Goal: Task Accomplishment & Management: Manage account settings

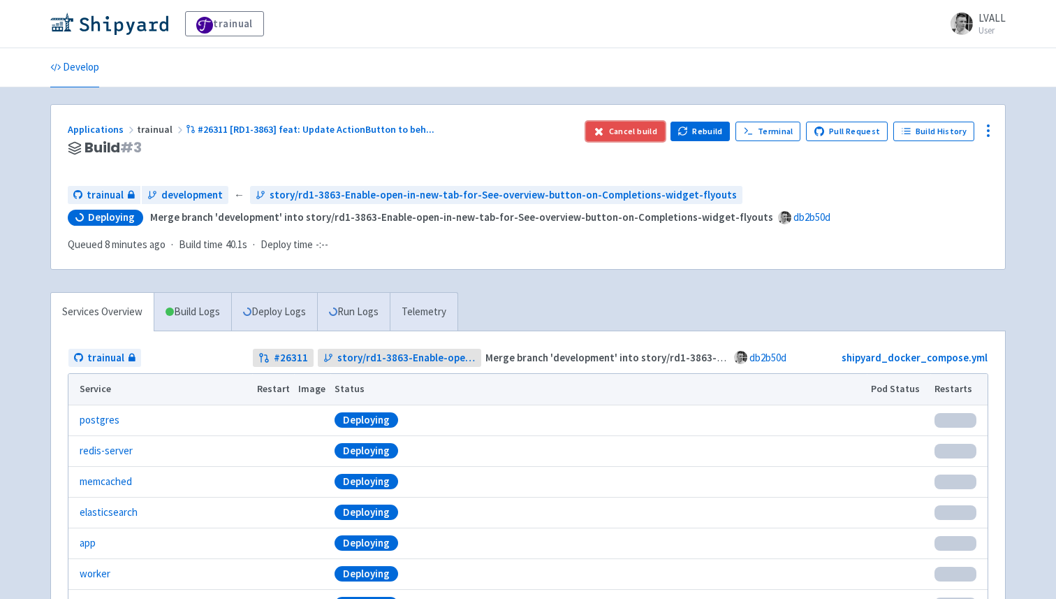
click at [648, 130] on button "Cancel build" at bounding box center [625, 132] width 79 height 20
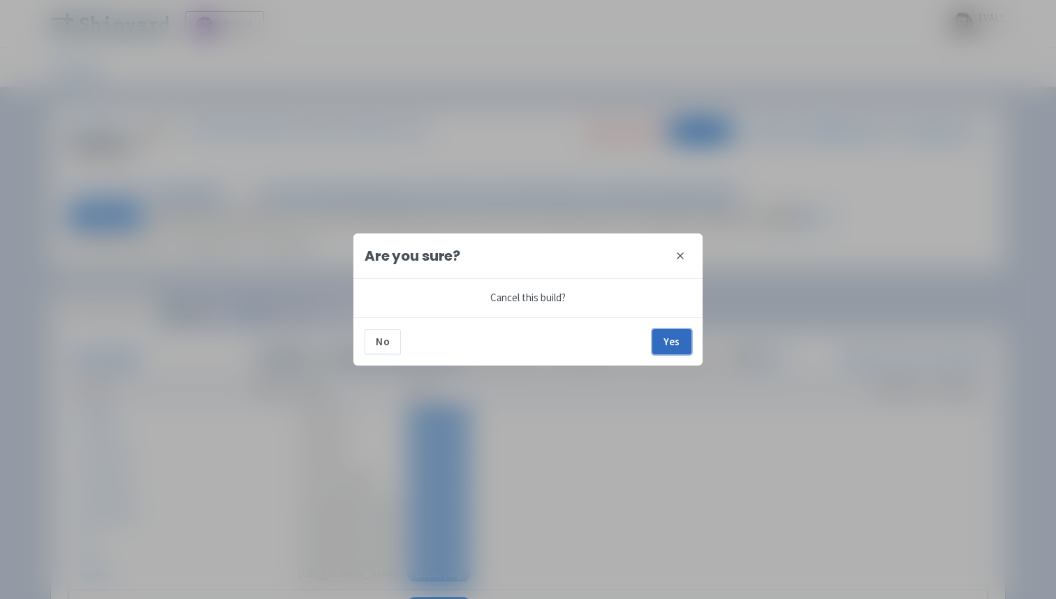
click at [668, 339] on button "Yes" at bounding box center [671, 341] width 39 height 25
